Goal: Task Accomplishment & Management: Manage account settings

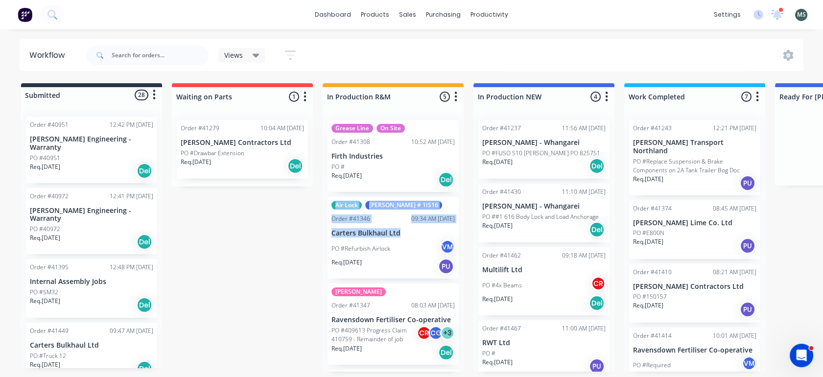
drag, startPoint x: 463, startPoint y: 191, endPoint x: 464, endPoint y: 233, distance: 42.1
click at [464, 233] on div "Submitted 28 Status colour #273444 hex #273444 Save Cancel Summaries Total orde…" at bounding box center [809, 227] width 1632 height 288
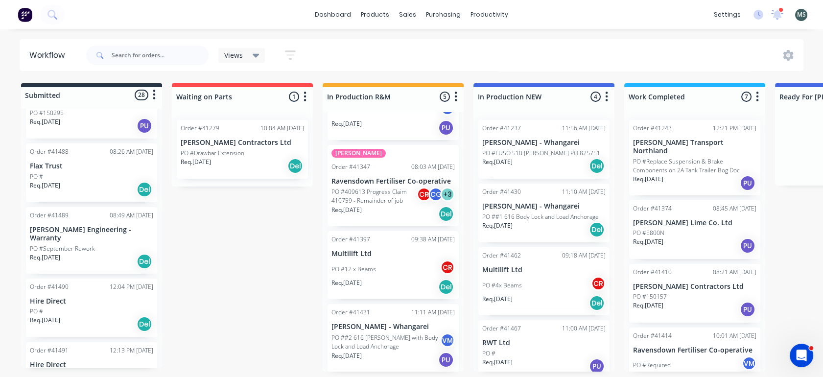
scroll to position [1541, 0]
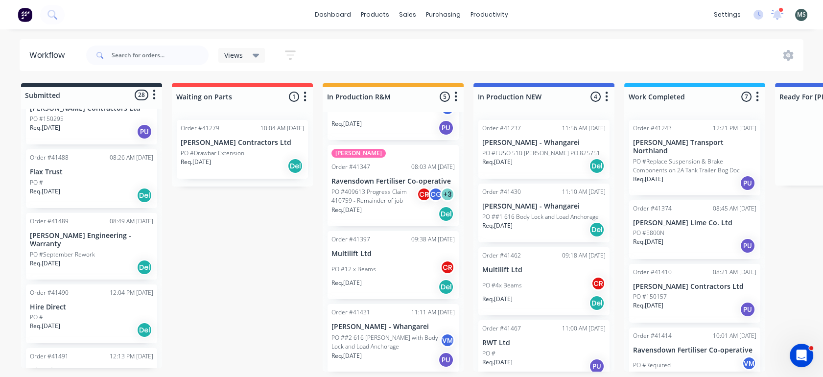
click at [523, 220] on p "PO ##1 616 Body Lock and Load Anchorage" at bounding box center [540, 216] width 116 height 9
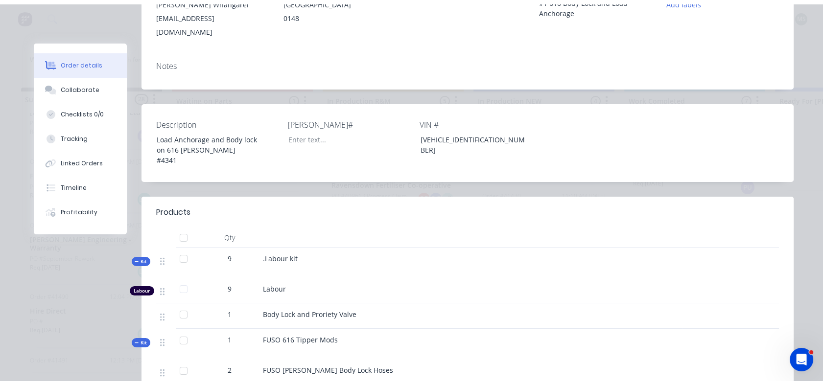
scroll to position [0, 0]
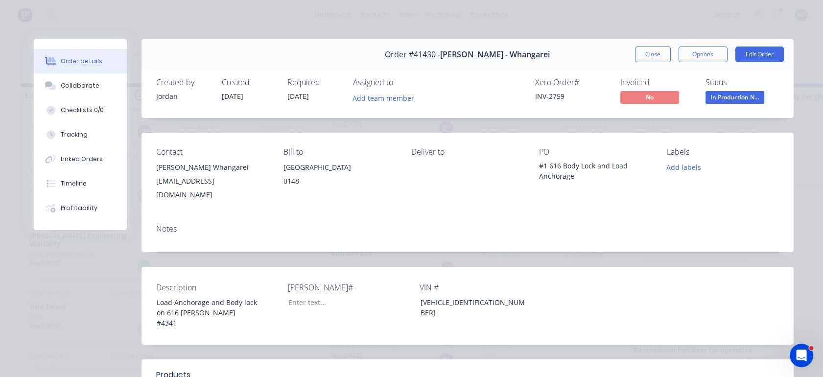
click at [757, 55] on button "Edit Order" at bounding box center [759, 54] width 48 height 16
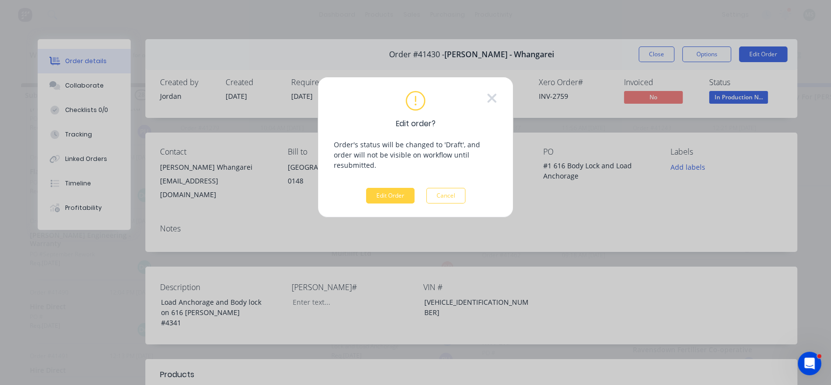
click at [398, 188] on button "Edit Order" at bounding box center [390, 196] width 48 height 16
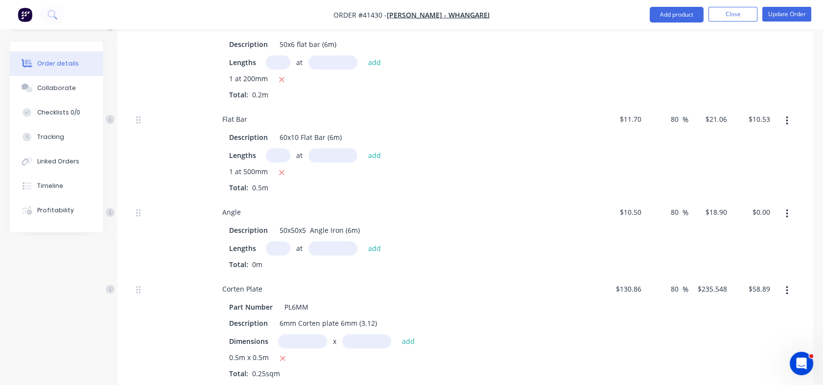
scroll to position [1375, 0]
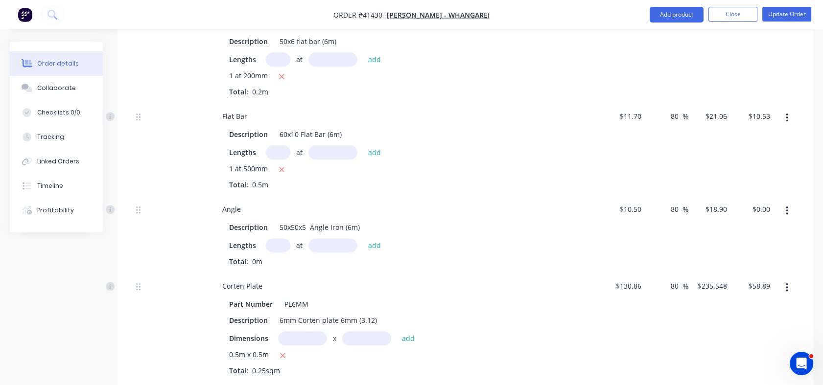
click at [283, 238] on input "text" at bounding box center [278, 245] width 24 height 14
type input "1"
click at [320, 238] on input "text" at bounding box center [332, 245] width 49 height 14
type input "1000mm"
click at [370, 239] on button "add" at bounding box center [374, 245] width 23 height 13
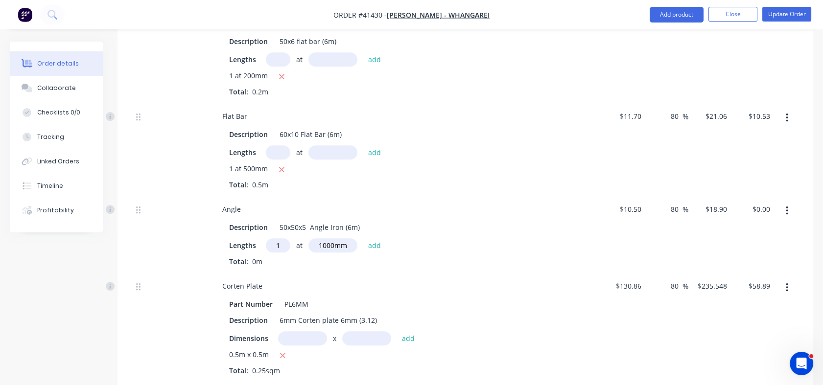
type input "$18.90"
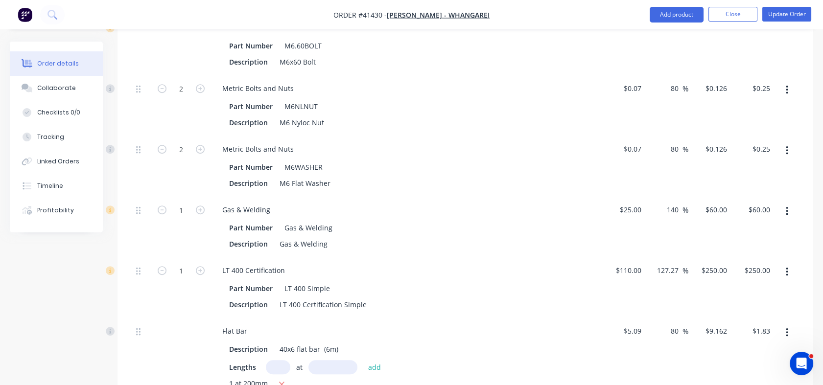
scroll to position [971, 0]
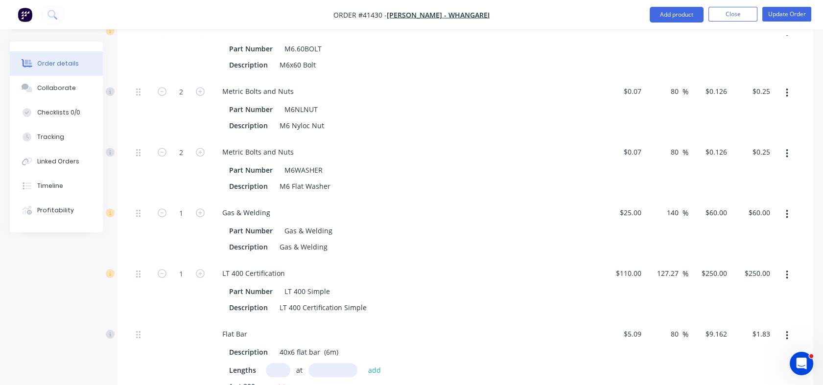
click at [787, 271] on icon "button" at bounding box center [787, 275] width 2 height 9
click at [733, 333] on div "Delete" at bounding box center [751, 340] width 75 height 14
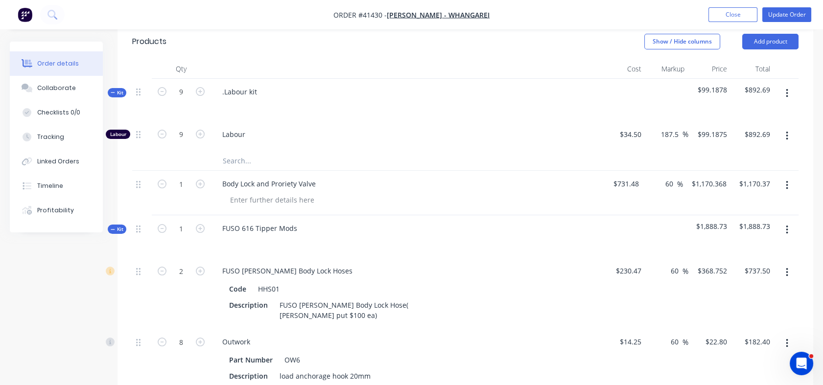
scroll to position [362, 0]
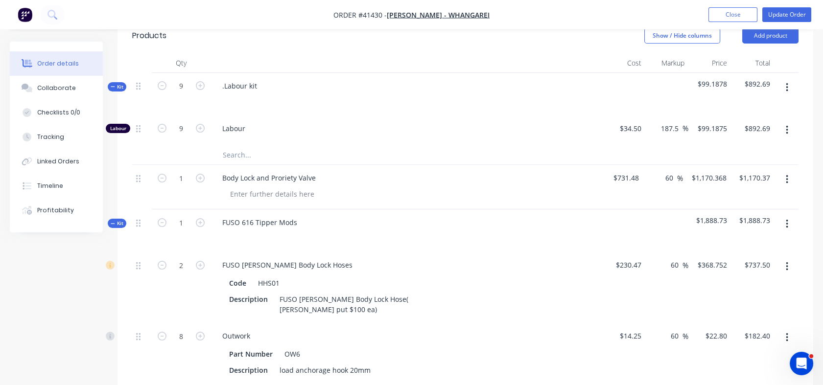
click at [52, 137] on div "Tracking" at bounding box center [50, 137] width 27 height 9
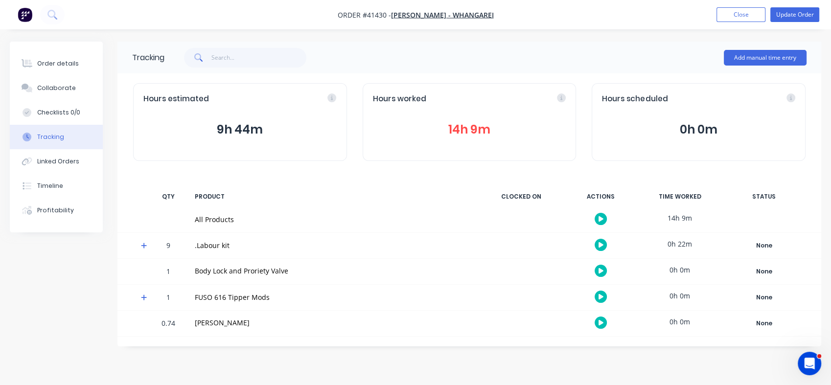
click at [53, 67] on div "Order details" at bounding box center [58, 63] width 42 height 9
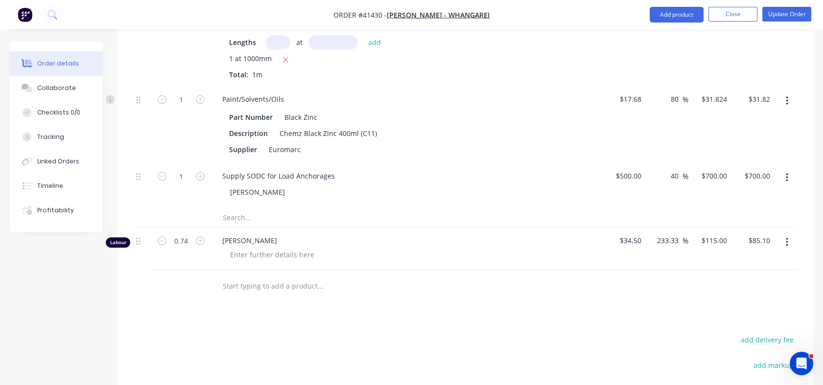
scroll to position [1858, 0]
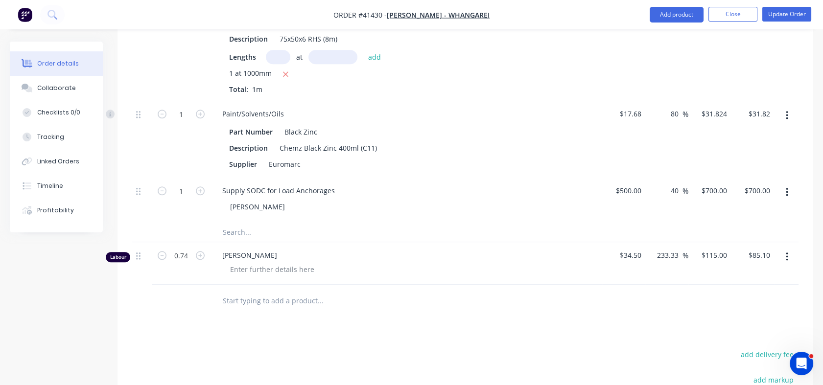
click at [785, 248] on button "button" at bounding box center [786, 257] width 23 height 18
click at [723, 334] on div "Delete" at bounding box center [751, 341] width 75 height 14
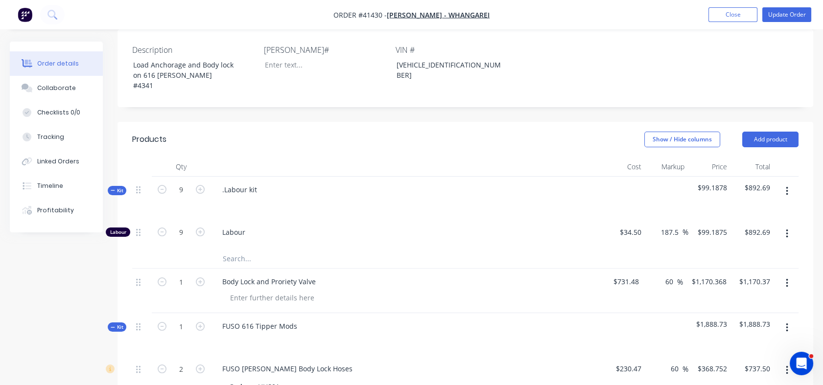
scroll to position [328, 0]
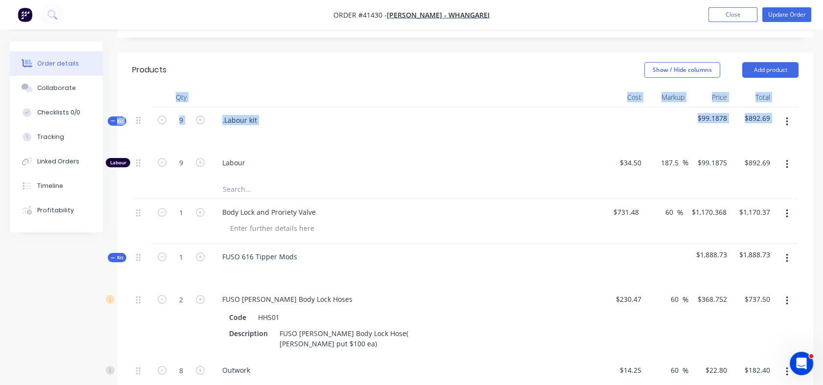
drag, startPoint x: 794, startPoint y: 70, endPoint x: 777, endPoint y: 141, distance: 72.6
click at [648, 324] on div "60 60 %" at bounding box center [666, 321] width 43 height 71
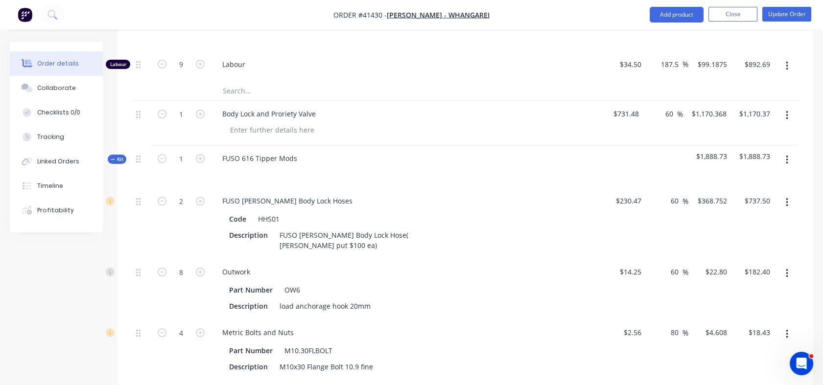
scroll to position [403, 0]
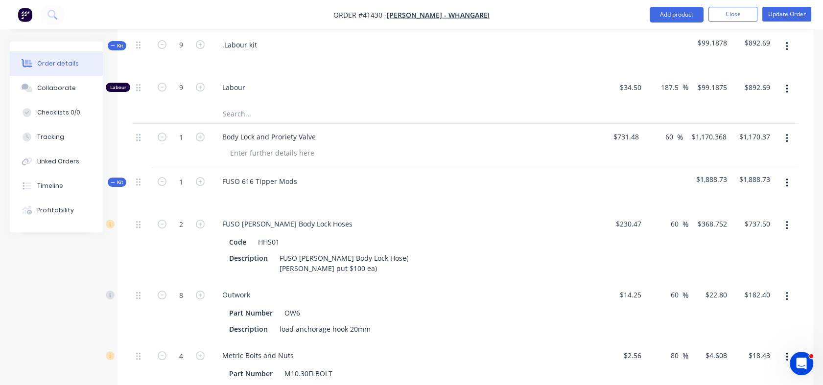
drag, startPoint x: 665, startPoint y: 121, endPoint x: 672, endPoint y: 122, distance: 6.9
click at [672, 130] on input "60" at bounding box center [670, 137] width 13 height 14
type input "42"
type input "$1,038.7016"
type input "$1,038.70"
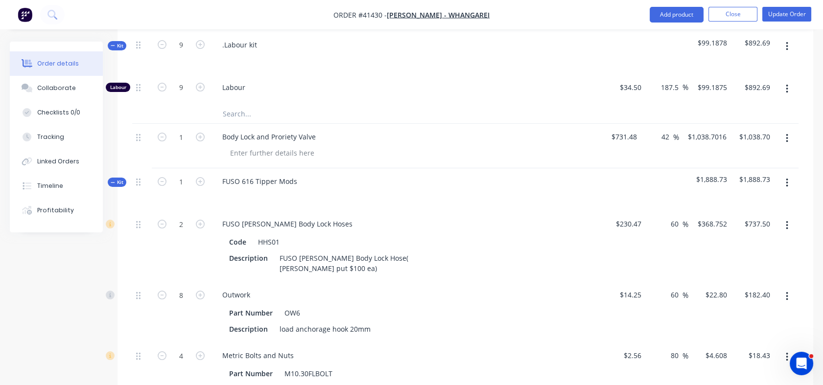
click at [674, 217] on input "60" at bounding box center [676, 224] width 13 height 14
drag, startPoint x: 670, startPoint y: 208, endPoint x: 687, endPoint y: 213, distance: 17.3
click at [687, 217] on div "60 60 %" at bounding box center [677, 224] width 23 height 14
type input "42"
click at [666, 288] on div "60 60 %" at bounding box center [677, 295] width 23 height 14
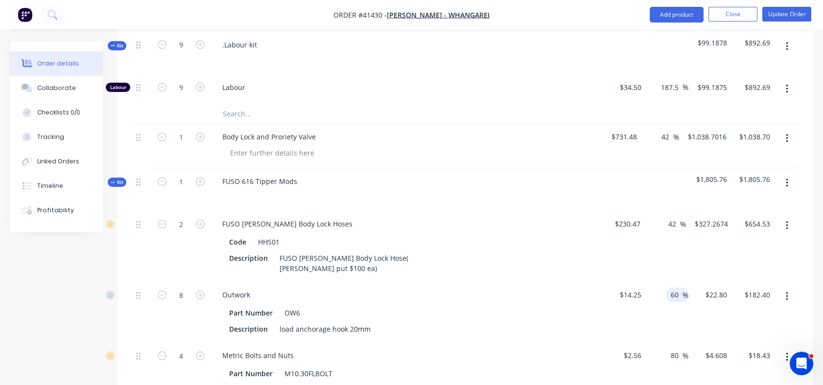
type input "$327.2674"
type input "$654.53"
drag, startPoint x: 670, startPoint y: 281, endPoint x: 679, endPoint y: 285, distance: 10.4
click at [679, 288] on input "60" at bounding box center [676, 295] width 13 height 14
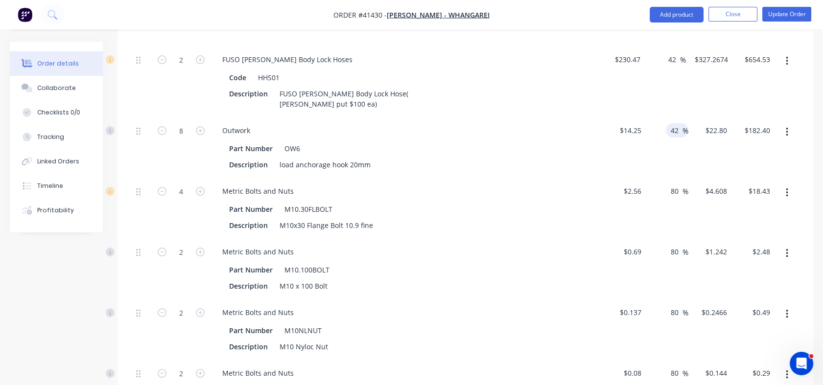
scroll to position [587, 0]
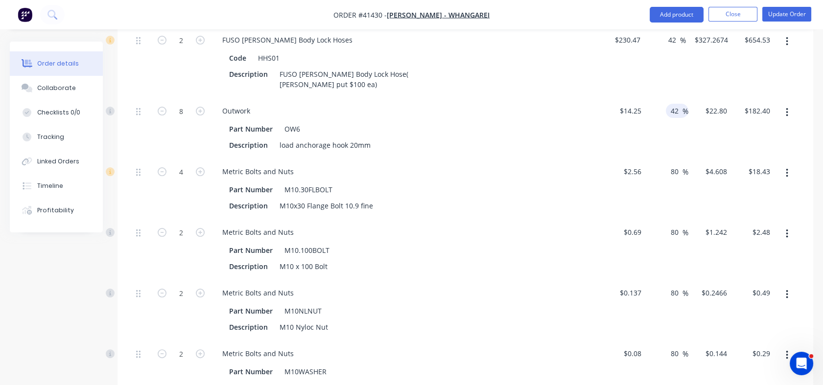
type input "42"
type input "$20.235"
type input "$161.88"
drag, startPoint x: 672, startPoint y: 157, endPoint x: 677, endPoint y: 157, distance: 5.4
click at [677, 164] on input "80" at bounding box center [676, 171] width 13 height 14
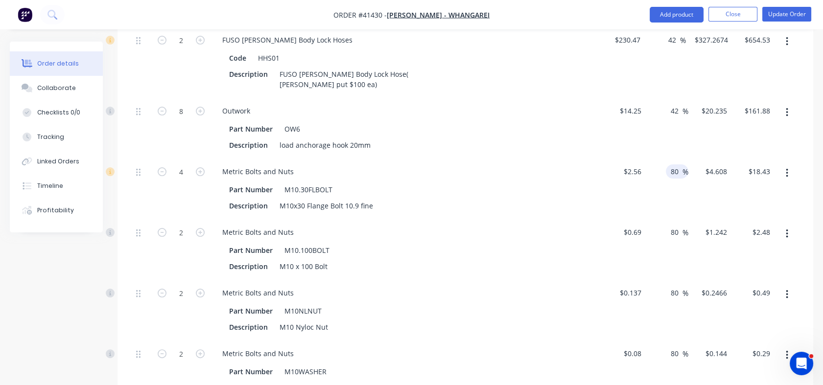
type input "8"
type input "42"
click at [668, 225] on div "80 80 %" at bounding box center [677, 232] width 23 height 14
type input "$3.6352"
type input "$14.54"
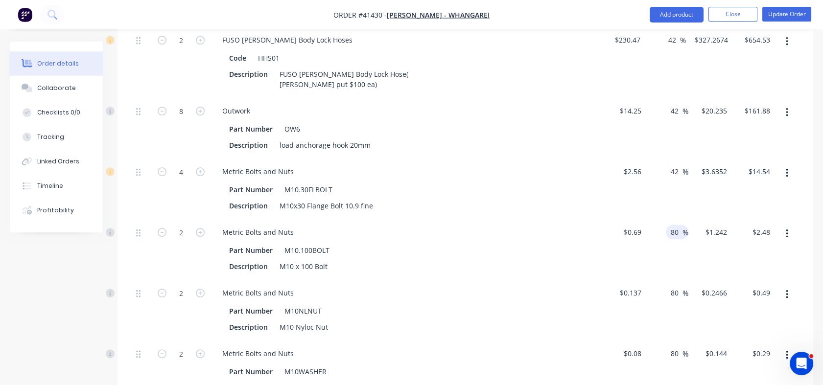
click at [668, 225] on div "80 80 %" at bounding box center [677, 232] width 23 height 14
drag, startPoint x: 670, startPoint y: 217, endPoint x: 678, endPoint y: 218, distance: 8.9
click at [678, 225] on input "80" at bounding box center [676, 232] width 13 height 14
type input "42"
type input "$0.9798"
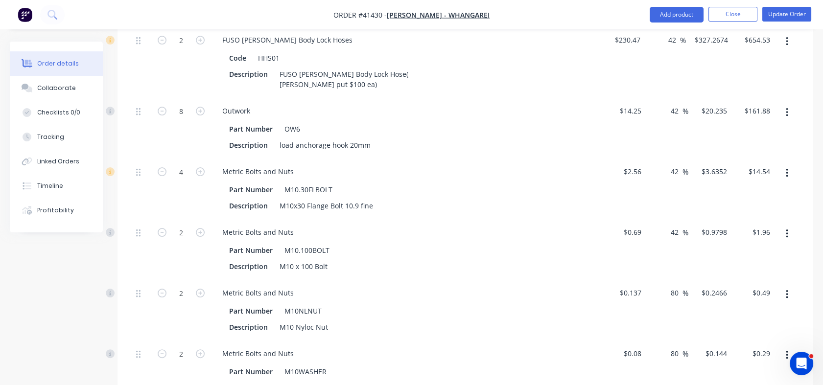
type input "$1.96"
click at [670, 286] on input "80" at bounding box center [676, 293] width 13 height 14
drag, startPoint x: 669, startPoint y: 277, endPoint x: 676, endPoint y: 278, distance: 7.8
click at [676, 286] on input "80" at bounding box center [676, 293] width 13 height 14
type input "42"
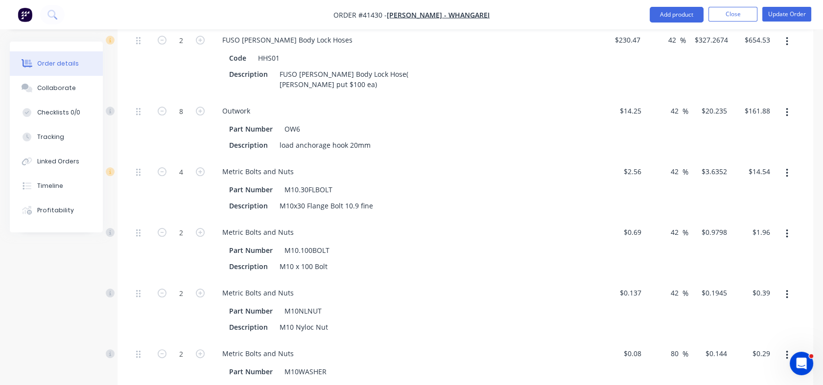
type input "$0.1945"
type input "$0.39"
drag, startPoint x: 669, startPoint y: 339, endPoint x: 680, endPoint y: 341, distance: 10.9
click at [680, 347] on input "80" at bounding box center [676, 354] width 13 height 14
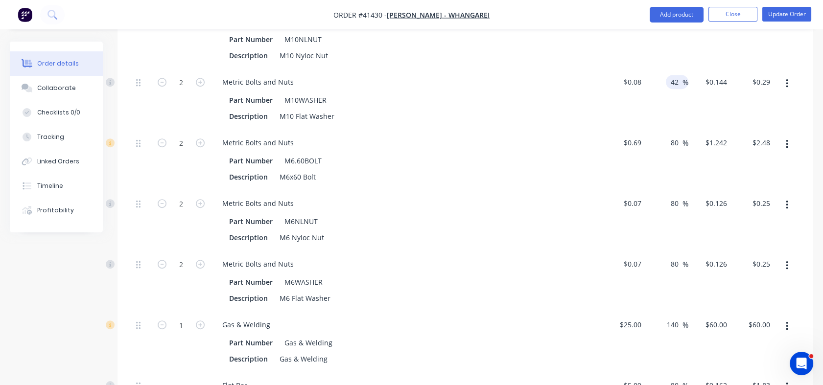
scroll to position [871, 0]
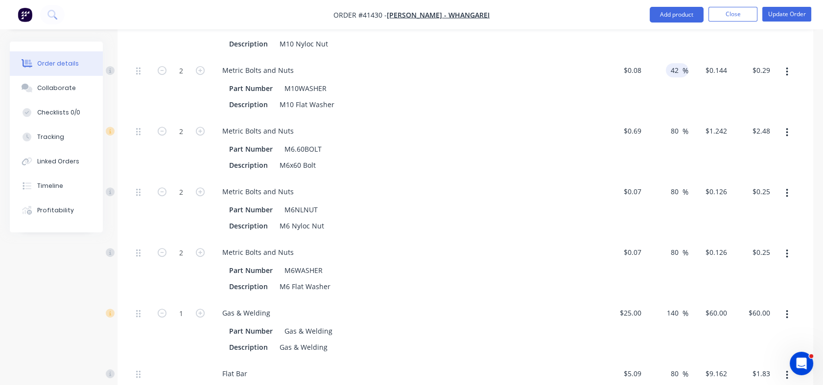
type input "42"
type input "$0.1136"
type input "$0.23"
drag, startPoint x: 670, startPoint y: 116, endPoint x: 676, endPoint y: 117, distance: 6.5
click at [676, 124] on input "80" at bounding box center [676, 131] width 13 height 14
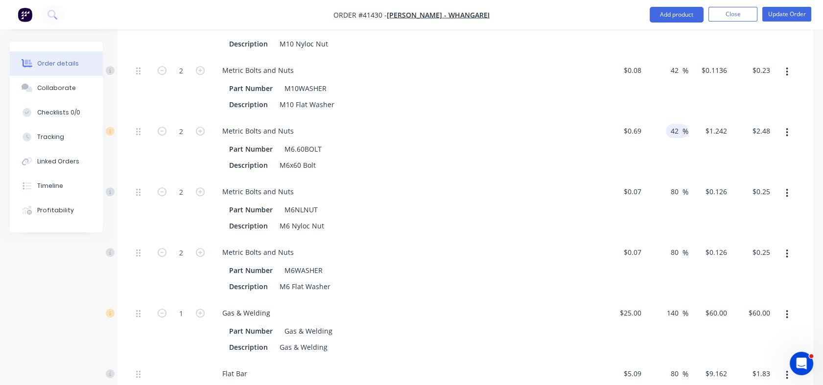
type input "42"
type input "$0.9798"
type input "$1.96"
drag, startPoint x: 670, startPoint y: 177, endPoint x: 682, endPoint y: 178, distance: 12.3
click at [682, 185] on div "80 80 %" at bounding box center [677, 192] width 23 height 14
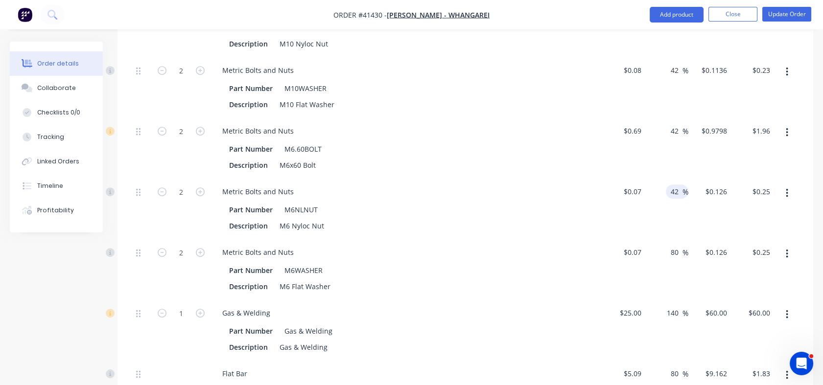
type input "42"
type input "$0.0994"
type input "$0.20"
drag, startPoint x: 670, startPoint y: 235, endPoint x: 679, endPoint y: 239, distance: 10.5
click at [679, 245] on input "80" at bounding box center [676, 252] width 13 height 14
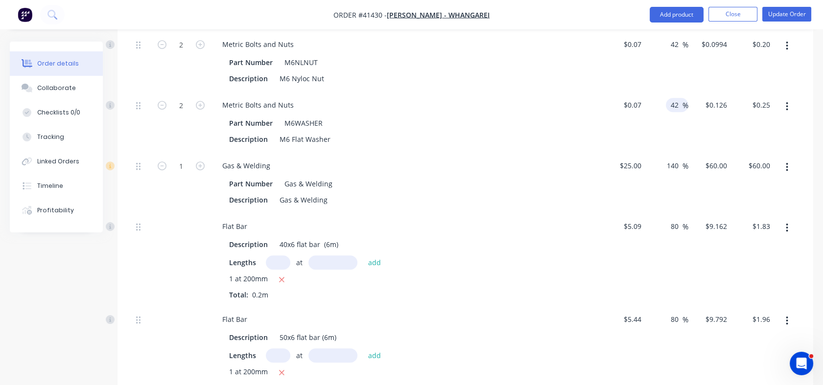
scroll to position [1033, 0]
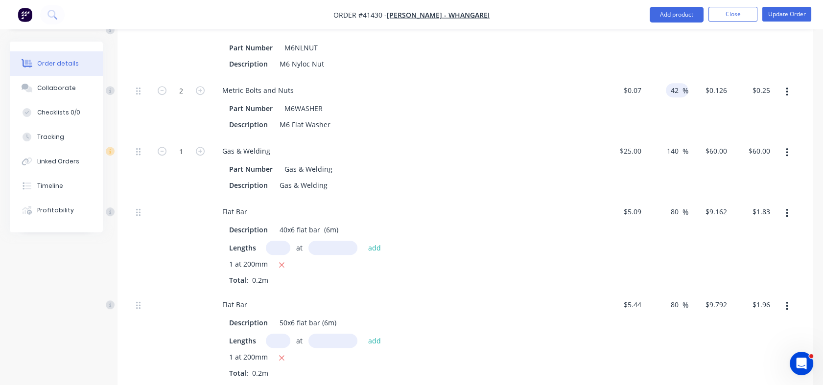
type input "42"
type input "$0.0994"
type input "$0.20"
drag, startPoint x: 669, startPoint y: 197, endPoint x: 677, endPoint y: 200, distance: 8.2
click at [677, 205] on input "80" at bounding box center [676, 212] width 13 height 14
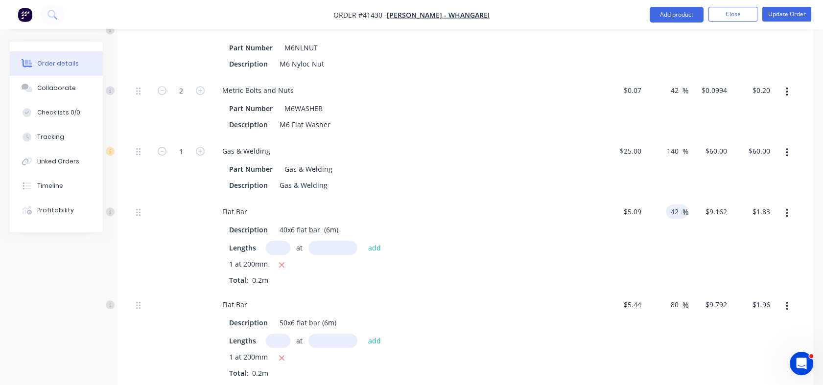
type input "42"
type input "$7.2278"
type input "$1.45"
drag, startPoint x: 670, startPoint y: 290, endPoint x: 679, endPoint y: 292, distance: 10.0
click at [679, 298] on input "80" at bounding box center [676, 305] width 13 height 14
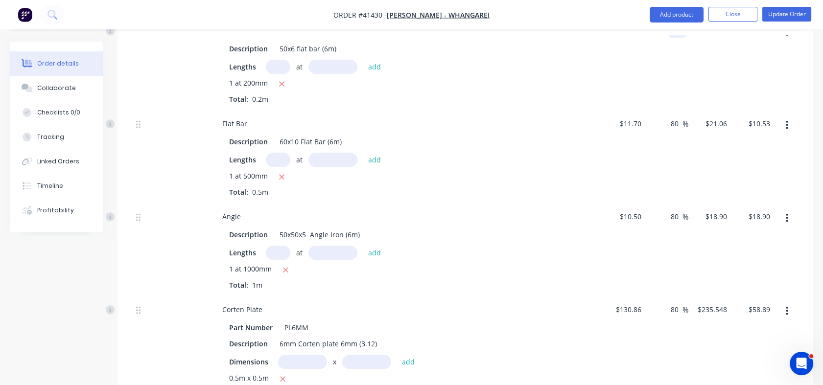
scroll to position [1316, 0]
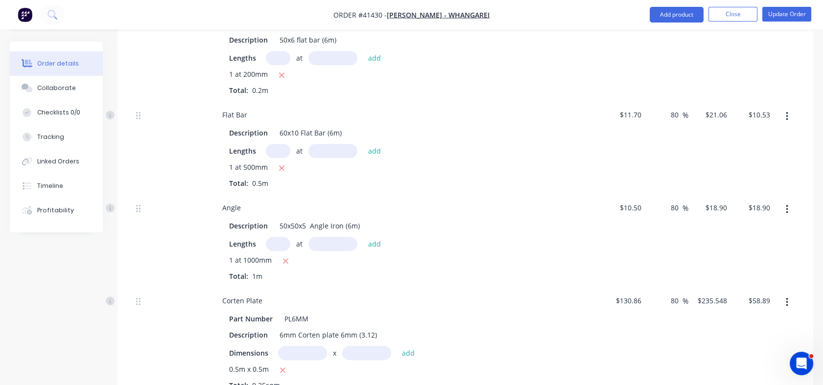
type input "42"
type input "$7.7248"
type input "$1.54"
drag, startPoint x: 670, startPoint y: 100, endPoint x: 678, endPoint y: 100, distance: 7.8
click at [678, 108] on input "80" at bounding box center [676, 115] width 13 height 14
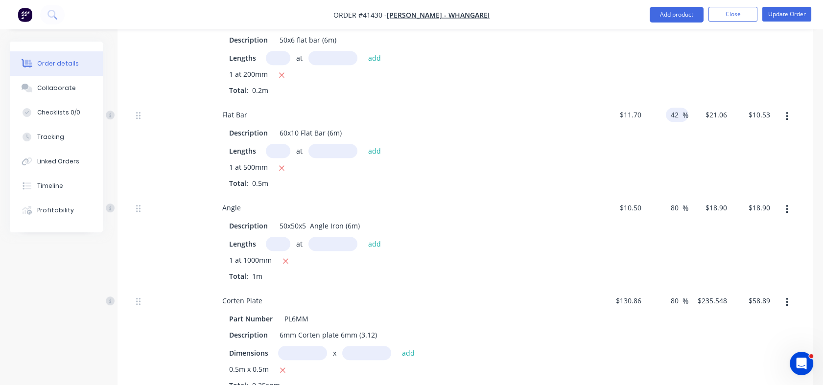
type input "42"
type input "$16.614"
type input "$8.31"
drag, startPoint x: 670, startPoint y: 194, endPoint x: 679, endPoint y: 195, distance: 9.9
click at [679, 201] on input "80" at bounding box center [676, 208] width 13 height 14
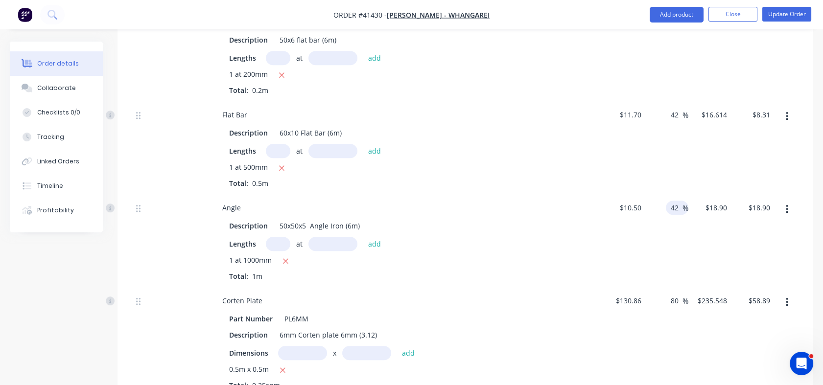
type input "42"
type input "$14.91"
click at [668, 294] on div "80 80 %" at bounding box center [677, 301] width 23 height 14
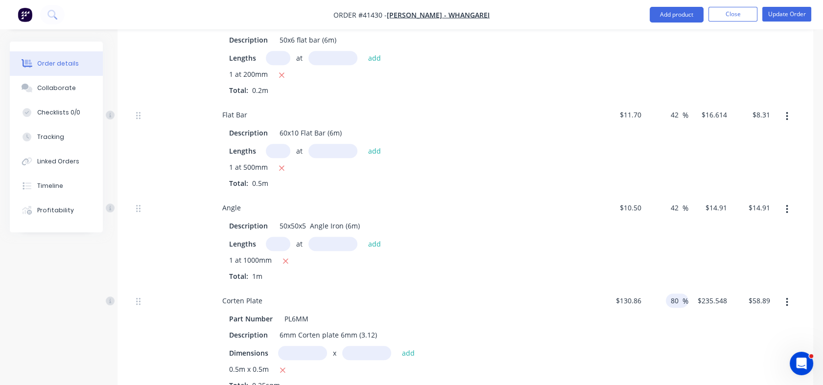
drag, startPoint x: 670, startPoint y: 285, endPoint x: 680, endPoint y: 286, distance: 10.8
click at [680, 294] on input "80" at bounding box center [676, 301] width 13 height 14
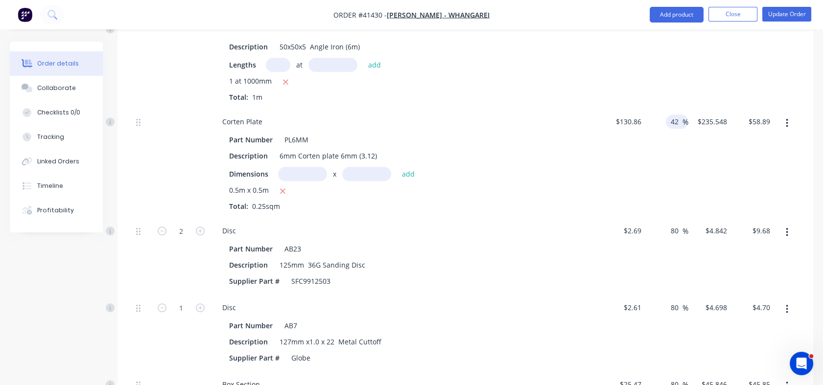
scroll to position [1500, 0]
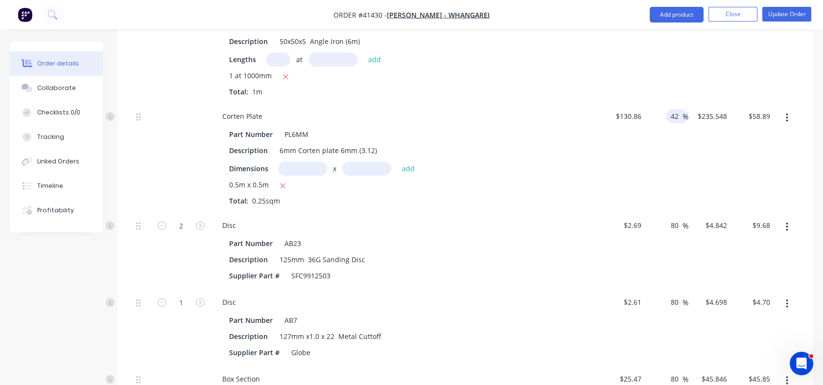
type input "42"
click at [667, 222] on div "80 80 %" at bounding box center [666, 250] width 43 height 77
type input "$185.8212"
type input "$46.46"
drag, startPoint x: 670, startPoint y: 209, endPoint x: 679, endPoint y: 209, distance: 9.3
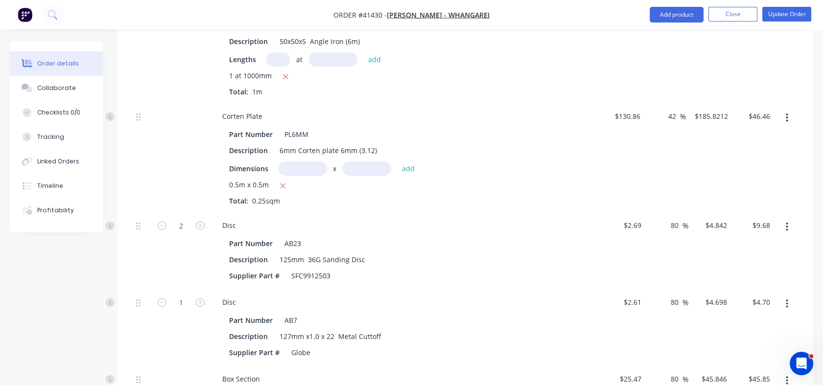
click at [679, 218] on input "80" at bounding box center [676, 225] width 13 height 14
type input "42"
click at [670, 295] on input "80" at bounding box center [676, 302] width 13 height 14
type input "$3.8198"
type input "$7.64"
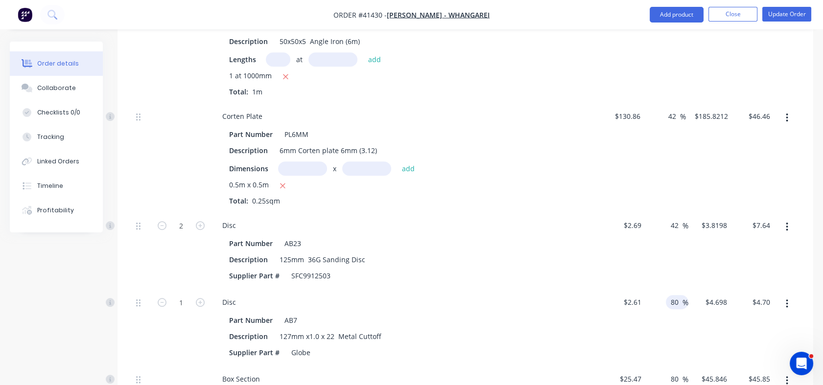
drag, startPoint x: 670, startPoint y: 286, endPoint x: 677, endPoint y: 287, distance: 7.4
click at [677, 295] on input "80" at bounding box center [676, 302] width 13 height 14
type input "42"
click at [672, 337] on div "42 42 %" at bounding box center [666, 327] width 43 height 77
type input "$3.7062"
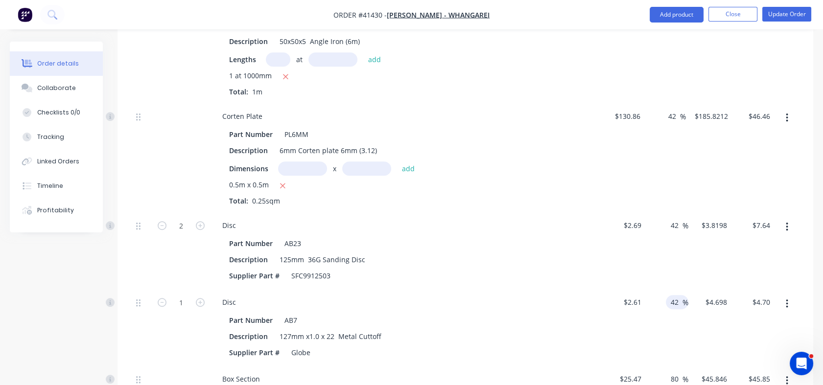
type input "$3.71"
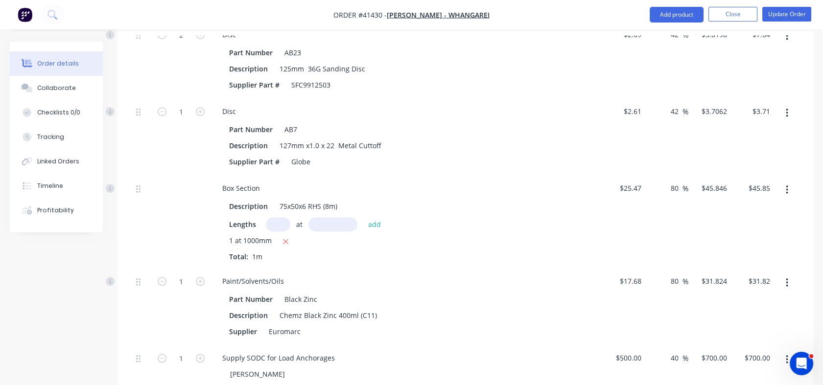
scroll to position [1714, 0]
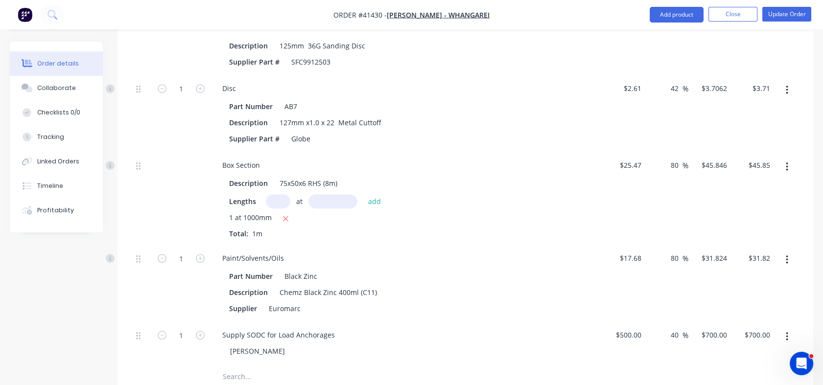
drag, startPoint x: 670, startPoint y: 150, endPoint x: 681, endPoint y: 152, distance: 12.0
click at [681, 158] on div "80 80 %" at bounding box center [677, 165] width 23 height 14
type input "42"
click at [667, 251] on div "80 80 %" at bounding box center [677, 258] width 23 height 14
type input "$36.1674"
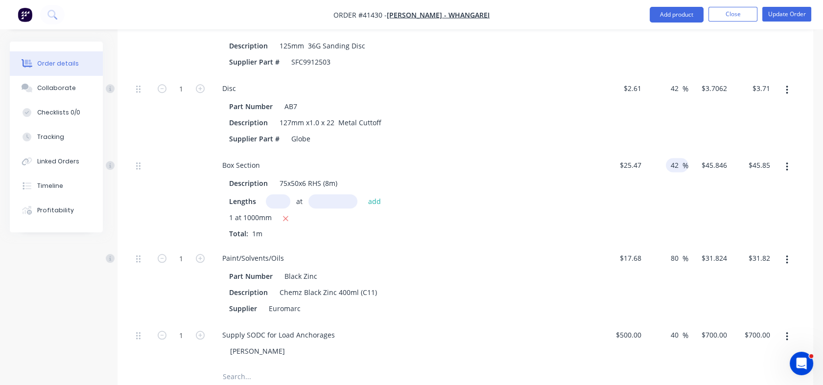
type input "$36.17"
drag, startPoint x: 672, startPoint y: 241, endPoint x: 678, endPoint y: 241, distance: 6.4
click at [678, 251] on input "80" at bounding box center [676, 258] width 13 height 14
type input "42"
type input "$25.1056"
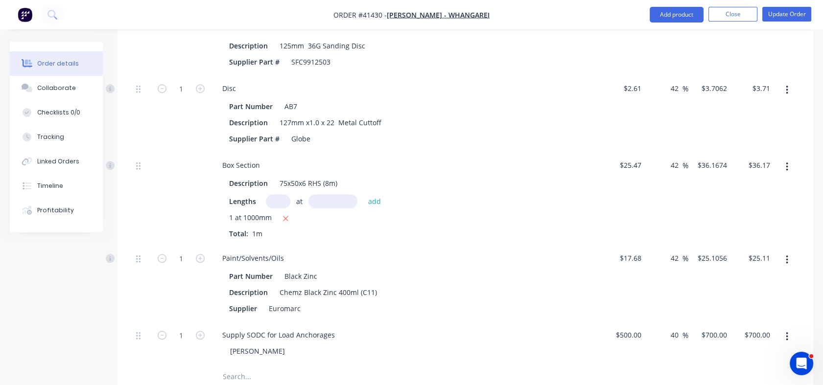
type input "$25.11"
click at [672, 328] on input "40" at bounding box center [676, 335] width 13 height 14
click at [638, 328] on input "500" at bounding box center [636, 335] width 17 height 14
click at [638, 341] on div "650 650" at bounding box center [623, 344] width 43 height 45
type input "$650.00"
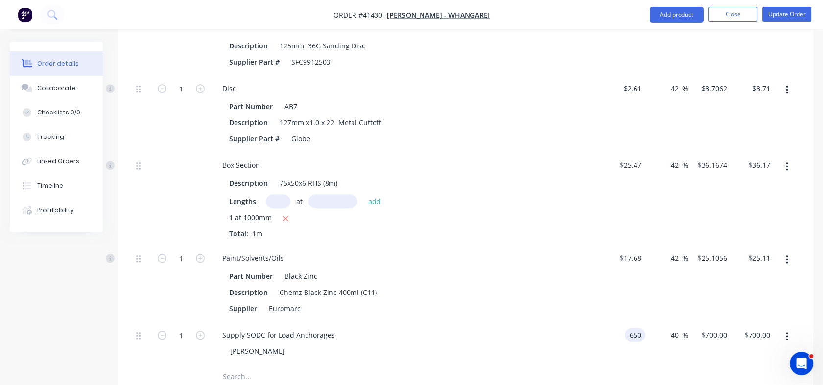
type input "$910.00"
click at [672, 328] on input "40" at bounding box center [676, 335] width 13 height 14
click at [675, 328] on input "40" at bounding box center [676, 335] width 13 height 14
type input "30"
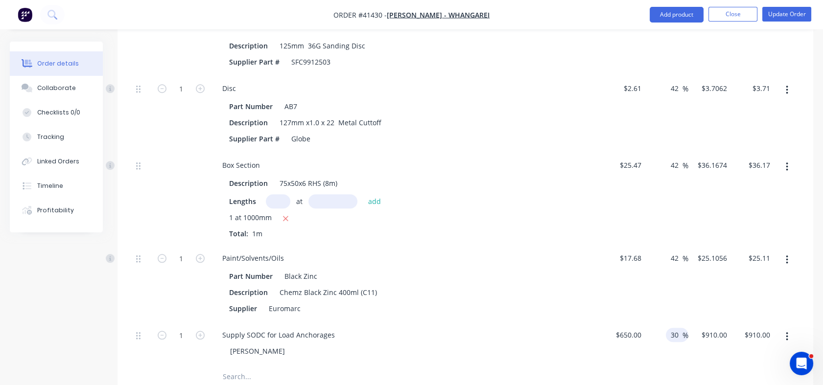
click at [667, 337] on div "30 30 %" at bounding box center [666, 344] width 43 height 45
type input "$845.00"
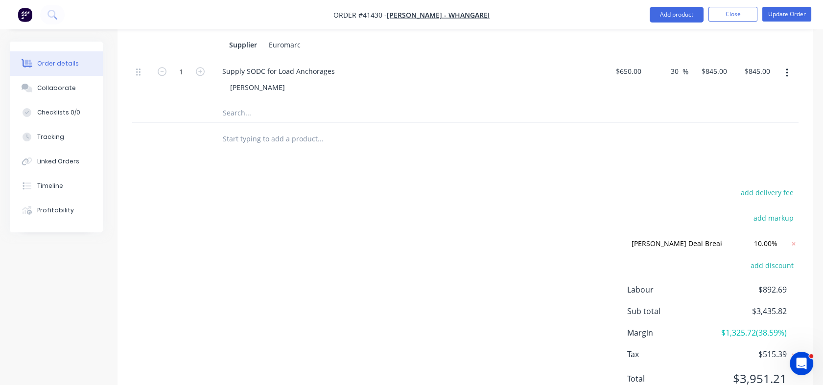
scroll to position [1975, 0]
click at [792, 245] on icon at bounding box center [793, 246] width 3 height 3
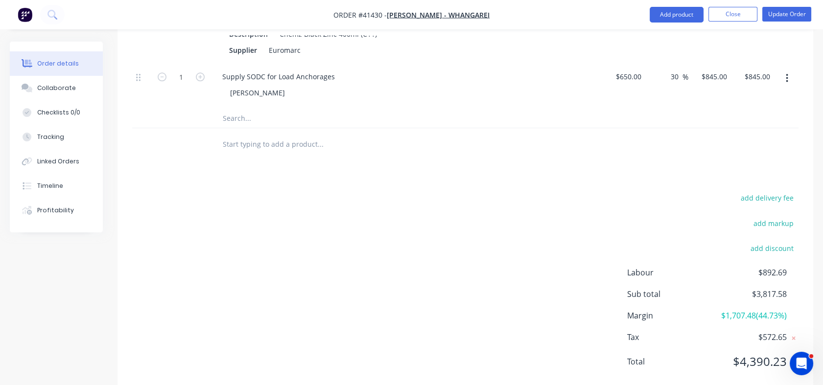
scroll to position [1912, 0]
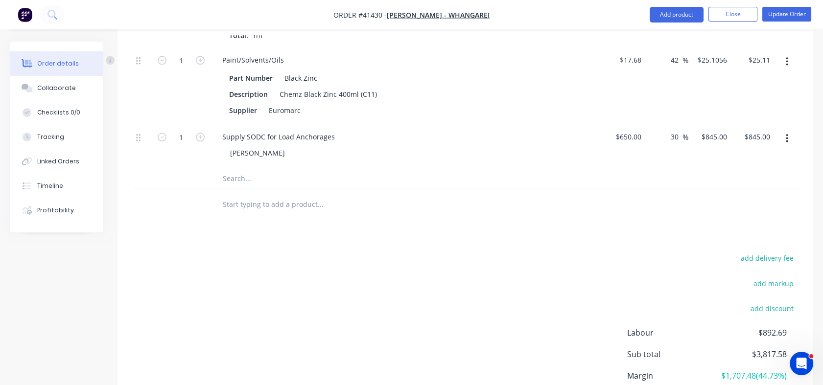
click at [58, 211] on div "Profitability" at bounding box center [55, 210] width 37 height 9
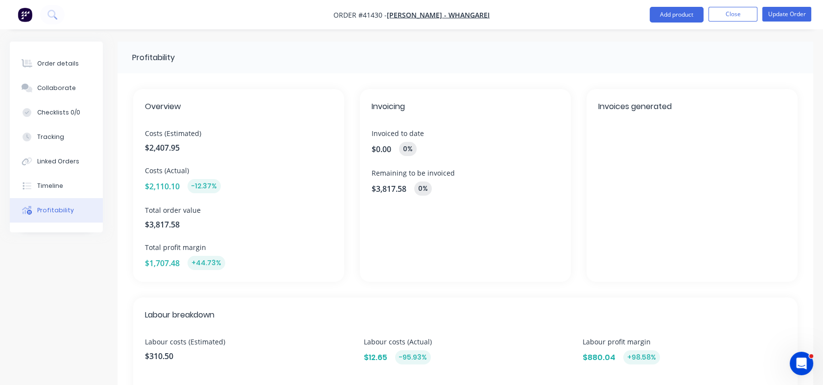
click at [203, 185] on div "-12.37%" at bounding box center [203, 186] width 33 height 14
drag, startPoint x: 202, startPoint y: 185, endPoint x: 164, endPoint y: 183, distance: 37.7
click at [164, 183] on span "$2,110.10" at bounding box center [162, 187] width 35 height 12
click at [52, 64] on div "Order details" at bounding box center [58, 63] width 42 height 9
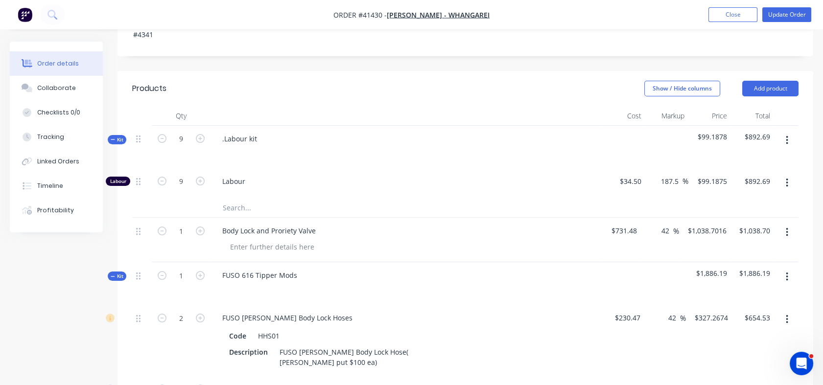
scroll to position [286, 0]
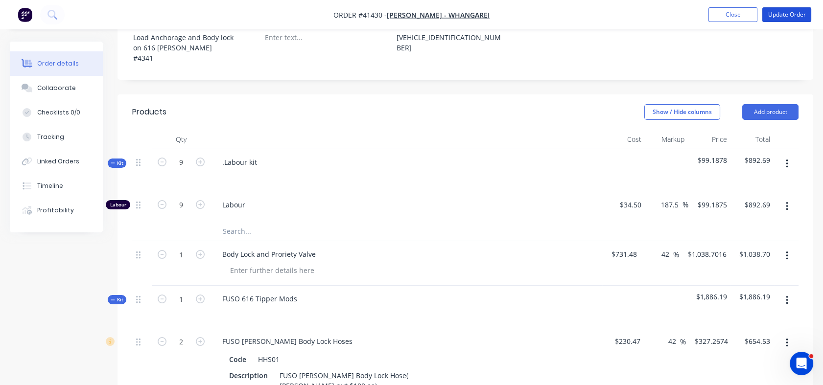
click at [787, 15] on button "Update Order" at bounding box center [786, 14] width 49 height 15
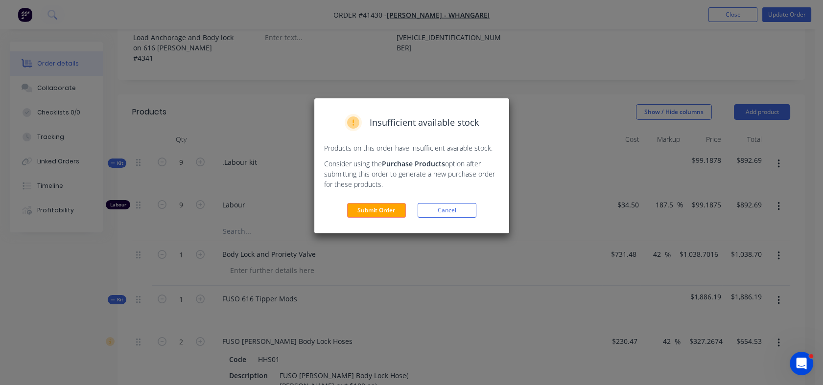
click at [370, 216] on button "Submit Order" at bounding box center [376, 210] width 59 height 15
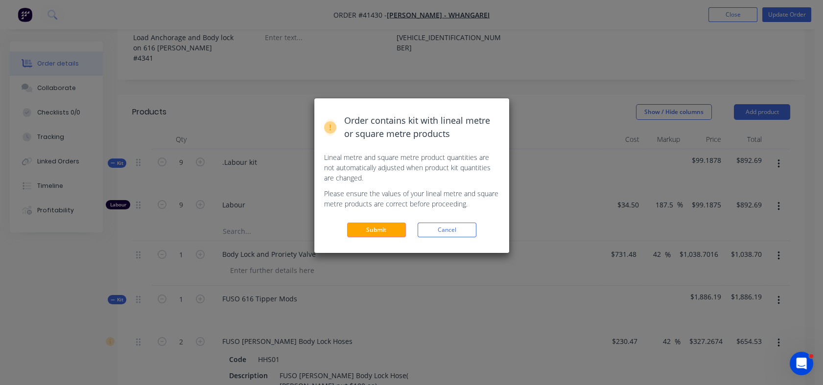
click at [370, 228] on button "Submit" at bounding box center [376, 230] width 59 height 15
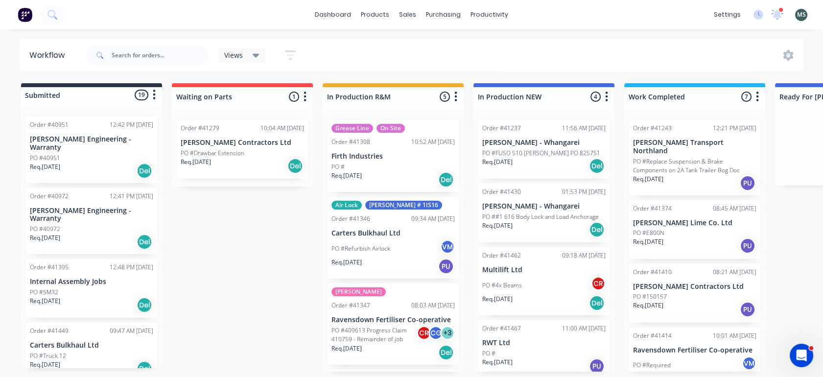
click at [510, 230] on p "Req. [DATE]" at bounding box center [497, 225] width 30 height 9
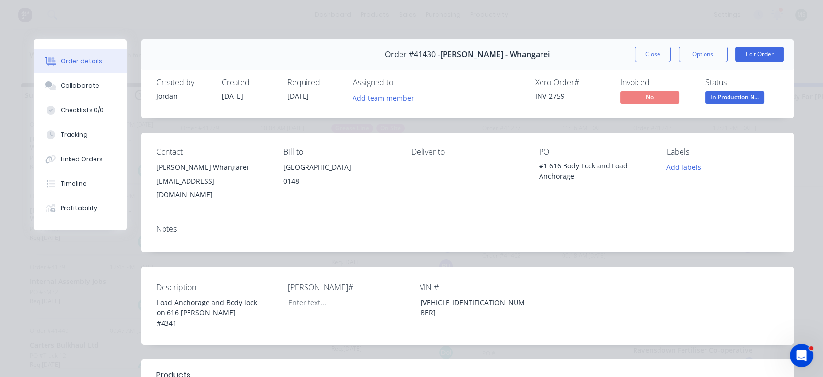
click at [752, 50] on button "Edit Order" at bounding box center [759, 54] width 48 height 16
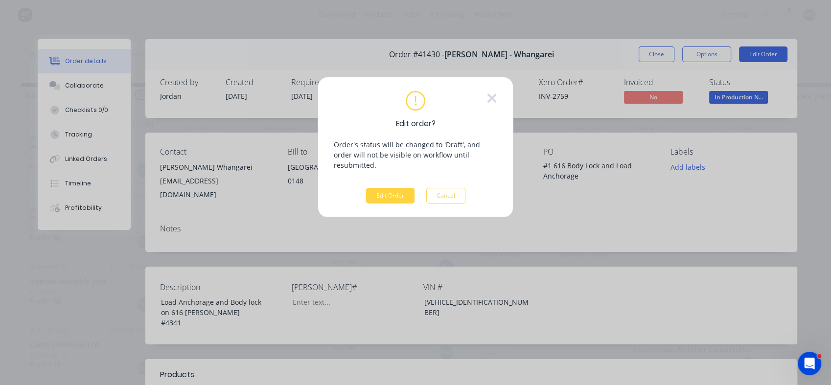
click at [389, 191] on button "Edit Order" at bounding box center [390, 196] width 48 height 16
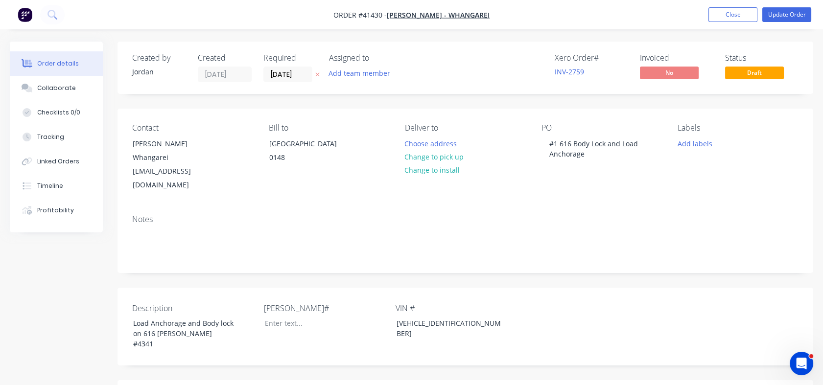
click at [49, 212] on div "Profitability" at bounding box center [55, 210] width 37 height 9
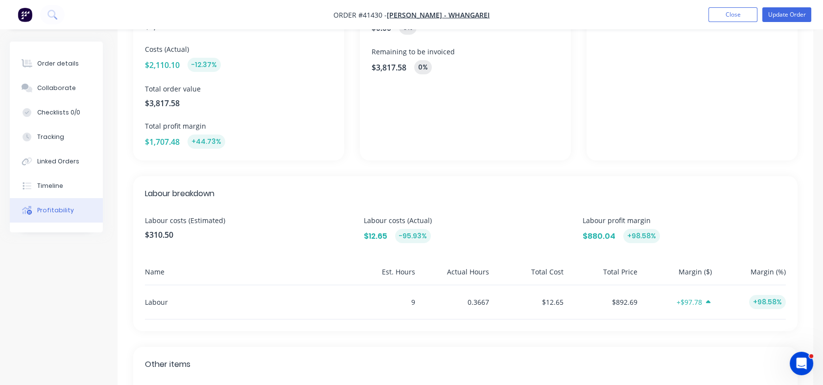
scroll to position [123, 0]
click at [479, 299] on div "0.3667" at bounding box center [454, 300] width 70 height 34
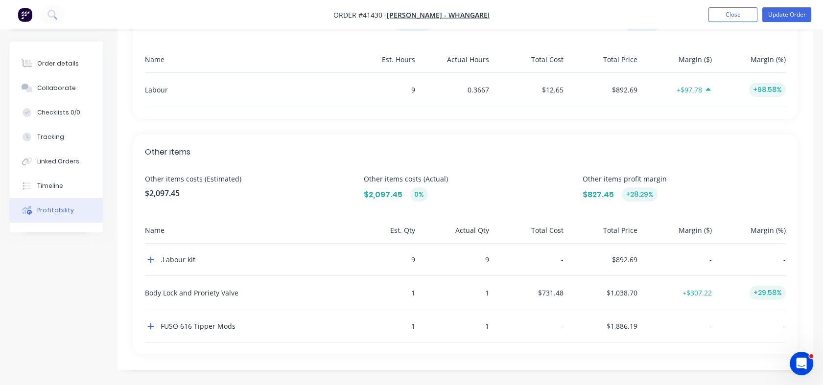
scroll to position [174, 0]
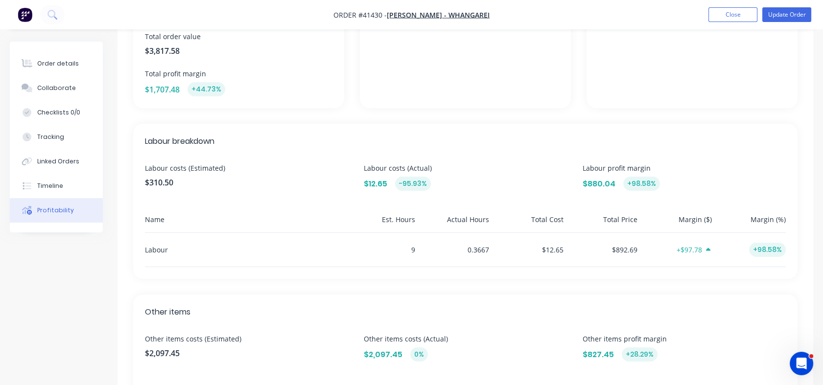
click at [67, 59] on div "Order details" at bounding box center [58, 63] width 42 height 9
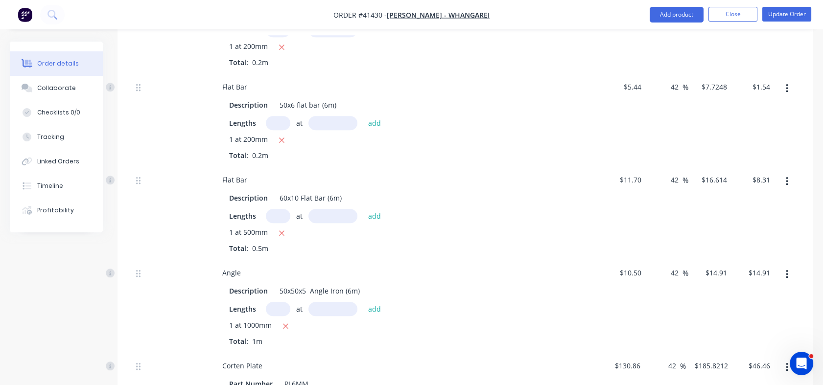
scroll to position [1245, 0]
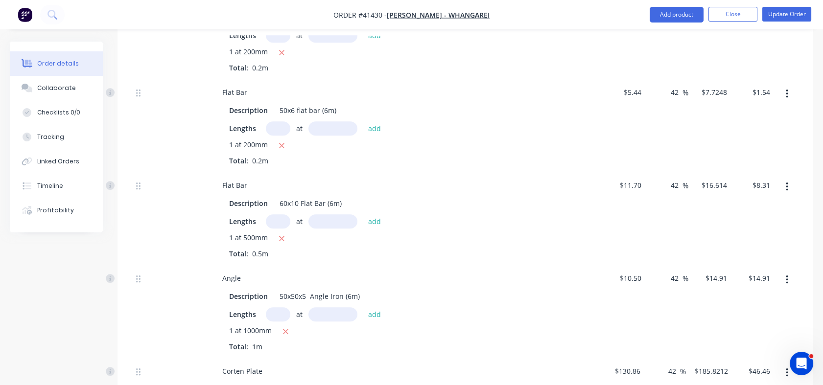
click at [56, 215] on button "Profitability" at bounding box center [56, 210] width 93 height 24
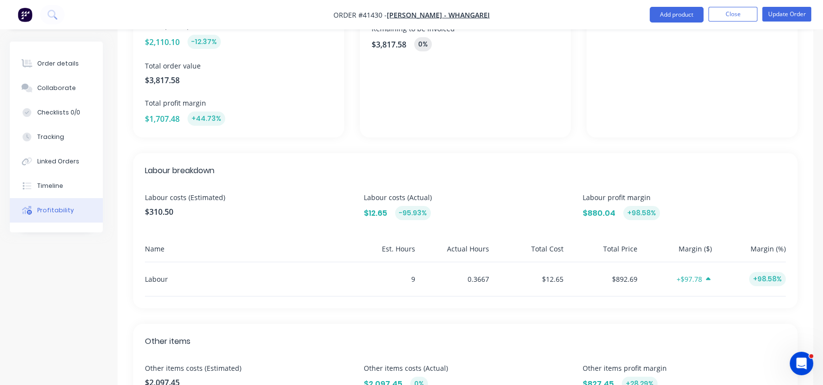
scroll to position [177, 0]
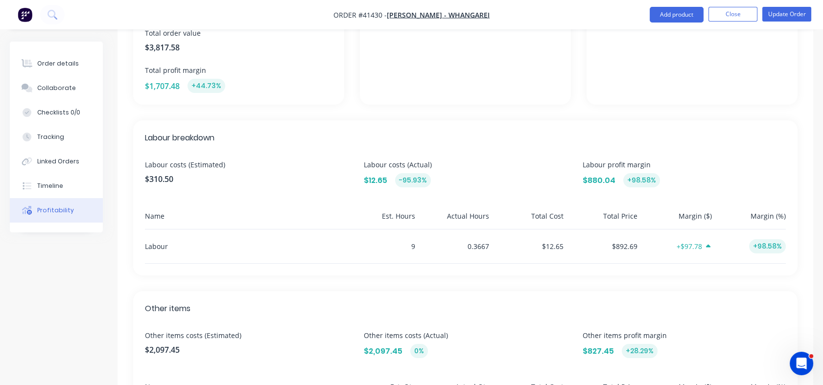
click at [483, 243] on div "0.3667" at bounding box center [454, 247] width 70 height 34
click at [50, 144] on button "Tracking" at bounding box center [56, 137] width 93 height 24
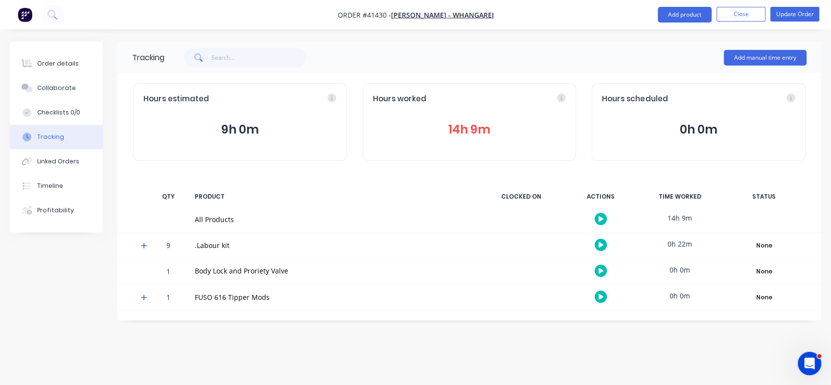
click at [53, 164] on div "Linked Orders" at bounding box center [58, 161] width 42 height 9
